Goal: Task Accomplishment & Management: Manage account settings

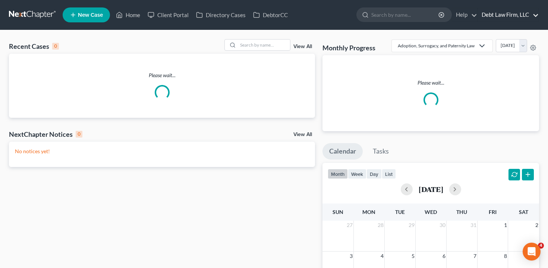
click at [509, 19] on link "Debt Law Firm, LLC" at bounding box center [508, 14] width 61 height 13
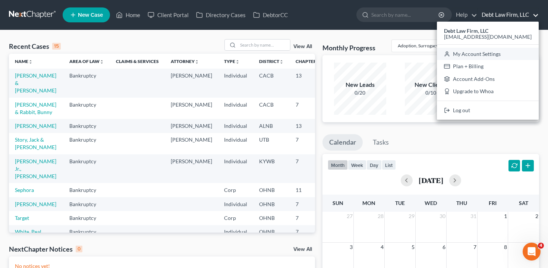
click at [501, 54] on link "My Account Settings" at bounding box center [488, 54] width 102 height 13
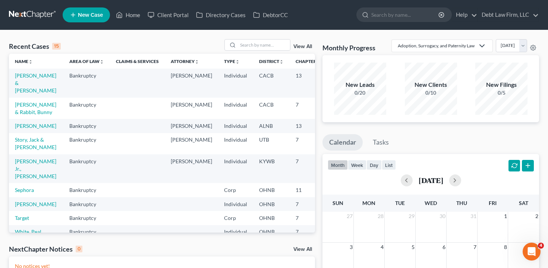
select select "24"
select select "36"
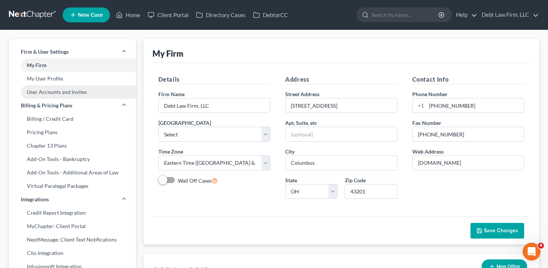
click at [79, 92] on link "User Accounts and Invites" at bounding box center [72, 91] width 127 height 13
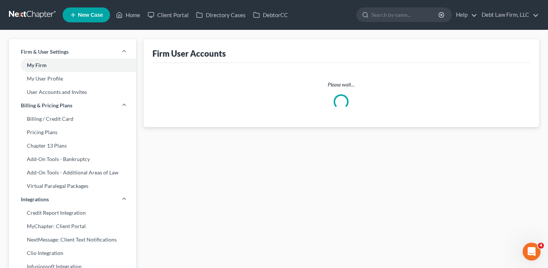
select select "0"
select select "1"
select select "0"
